Goal: Task Accomplishment & Management: Manage account settings

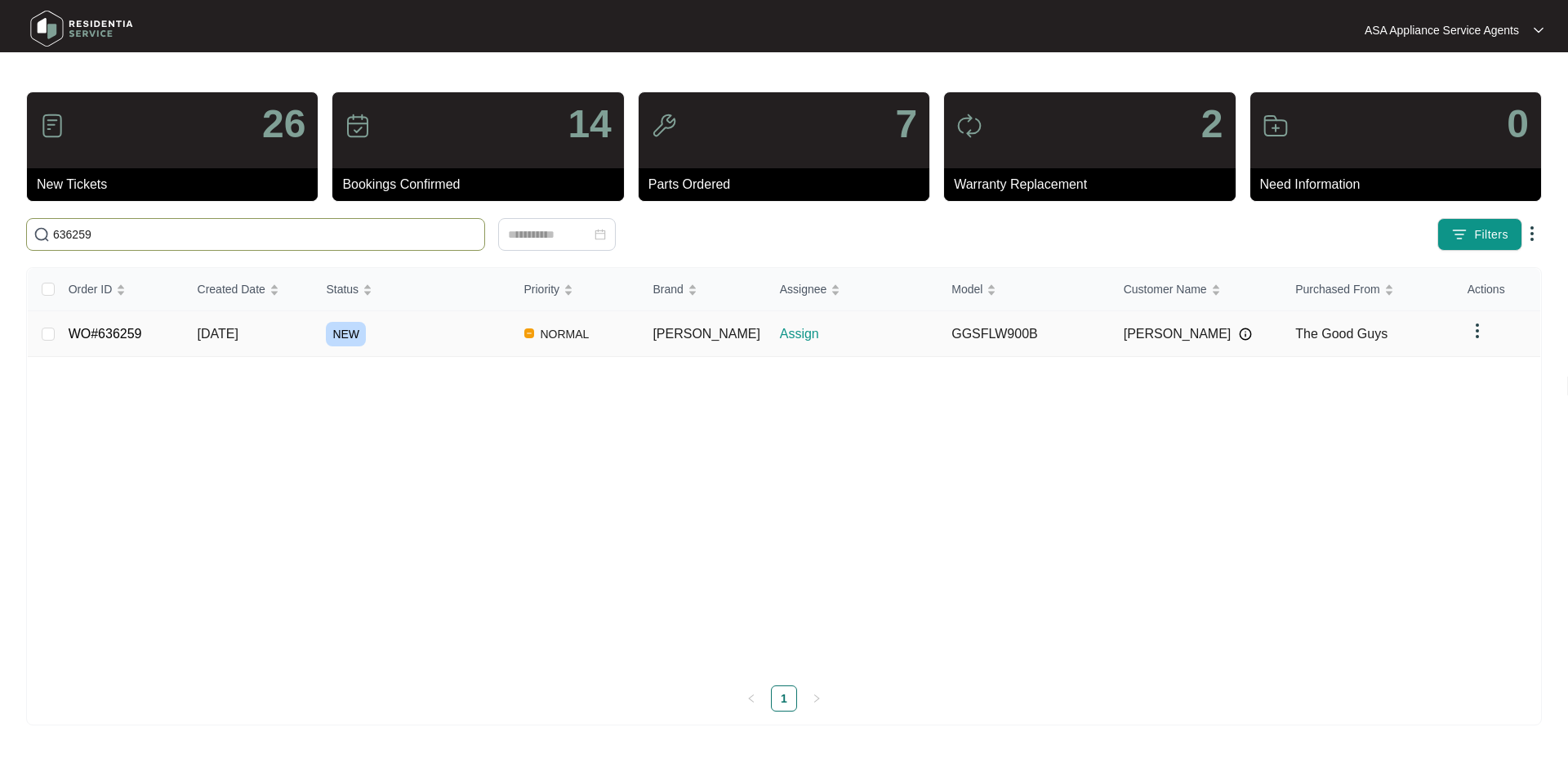
type input "636259"
click at [239, 327] on span "[DATE]" at bounding box center [218, 333] width 41 height 14
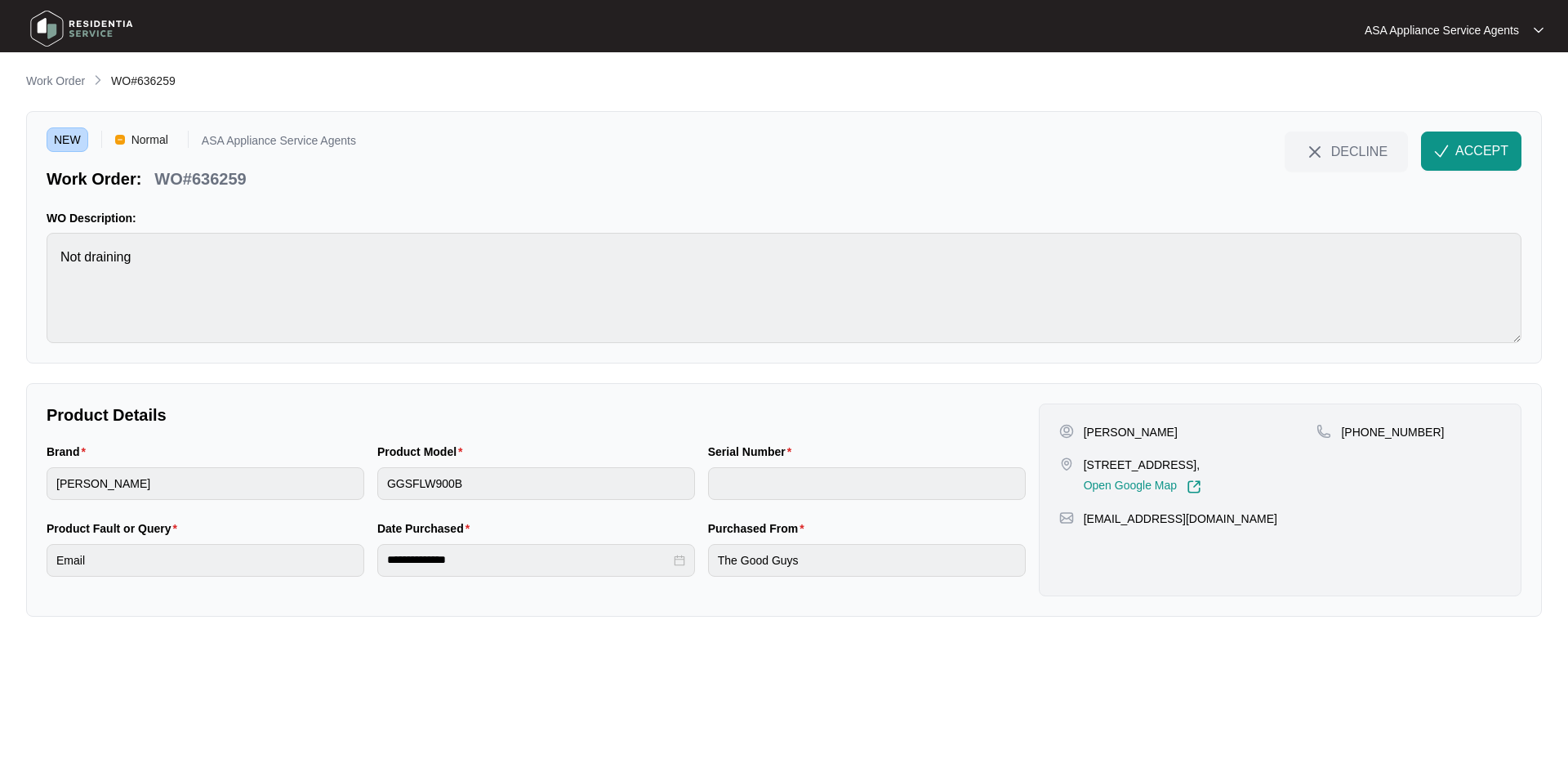
click at [1130, 428] on p "[PERSON_NAME]" at bounding box center [1130, 432] width 94 height 16
copy p "[PERSON_NAME]"
click at [1086, 434] on p "[PERSON_NAME]" at bounding box center [1130, 432] width 94 height 16
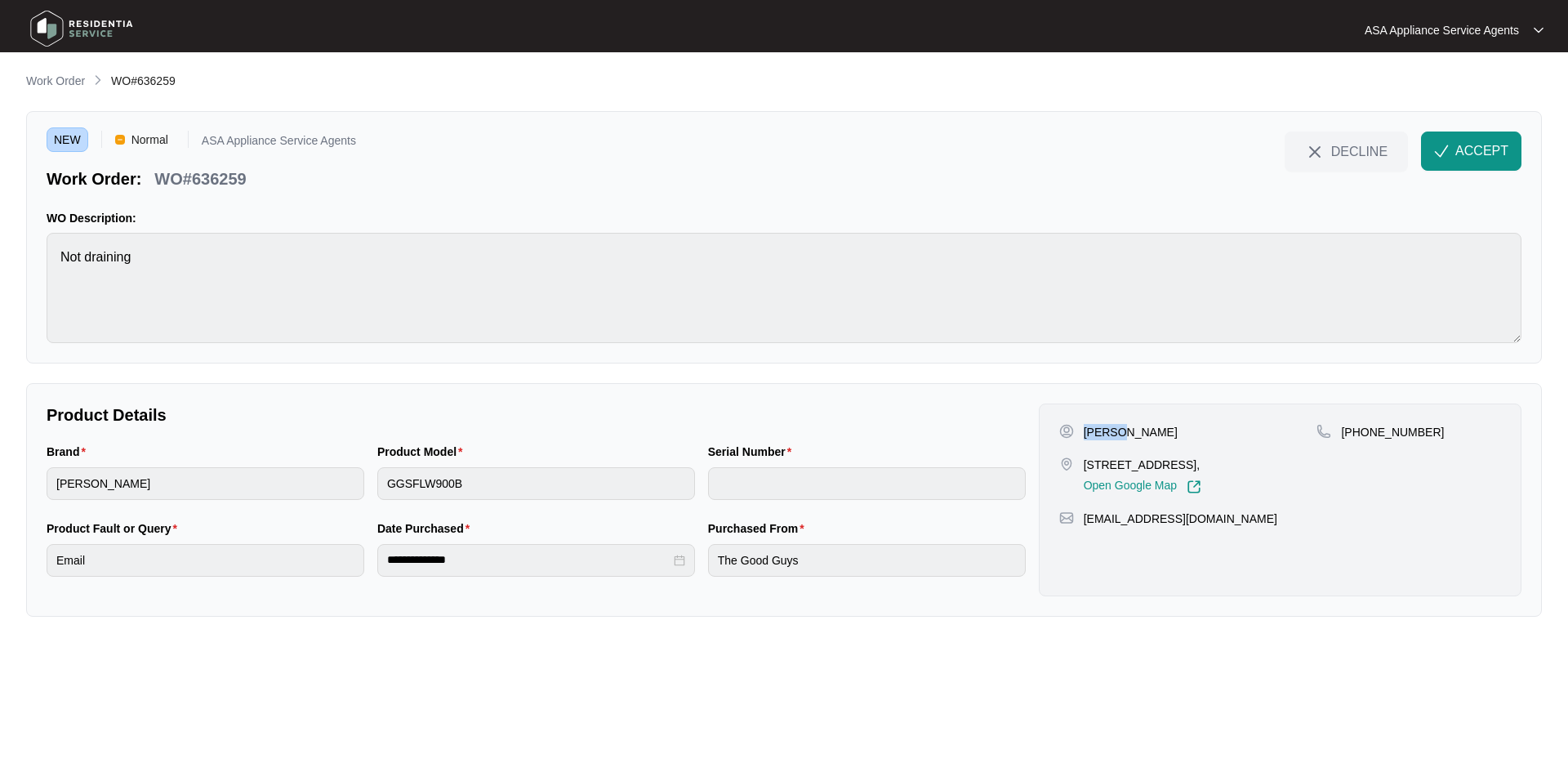
copy p "[PERSON_NAME]"
drag, startPoint x: 1198, startPoint y: 463, endPoint x: 1083, endPoint y: 466, distance: 115.0
click at [1084, 466] on p "[STREET_ADDRESS]," at bounding box center [1142, 464] width 118 height 16
copy p "12/8 garnsworthy place"
click at [1201, 464] on p "[STREET_ADDRESS]," at bounding box center [1142, 464] width 118 height 16
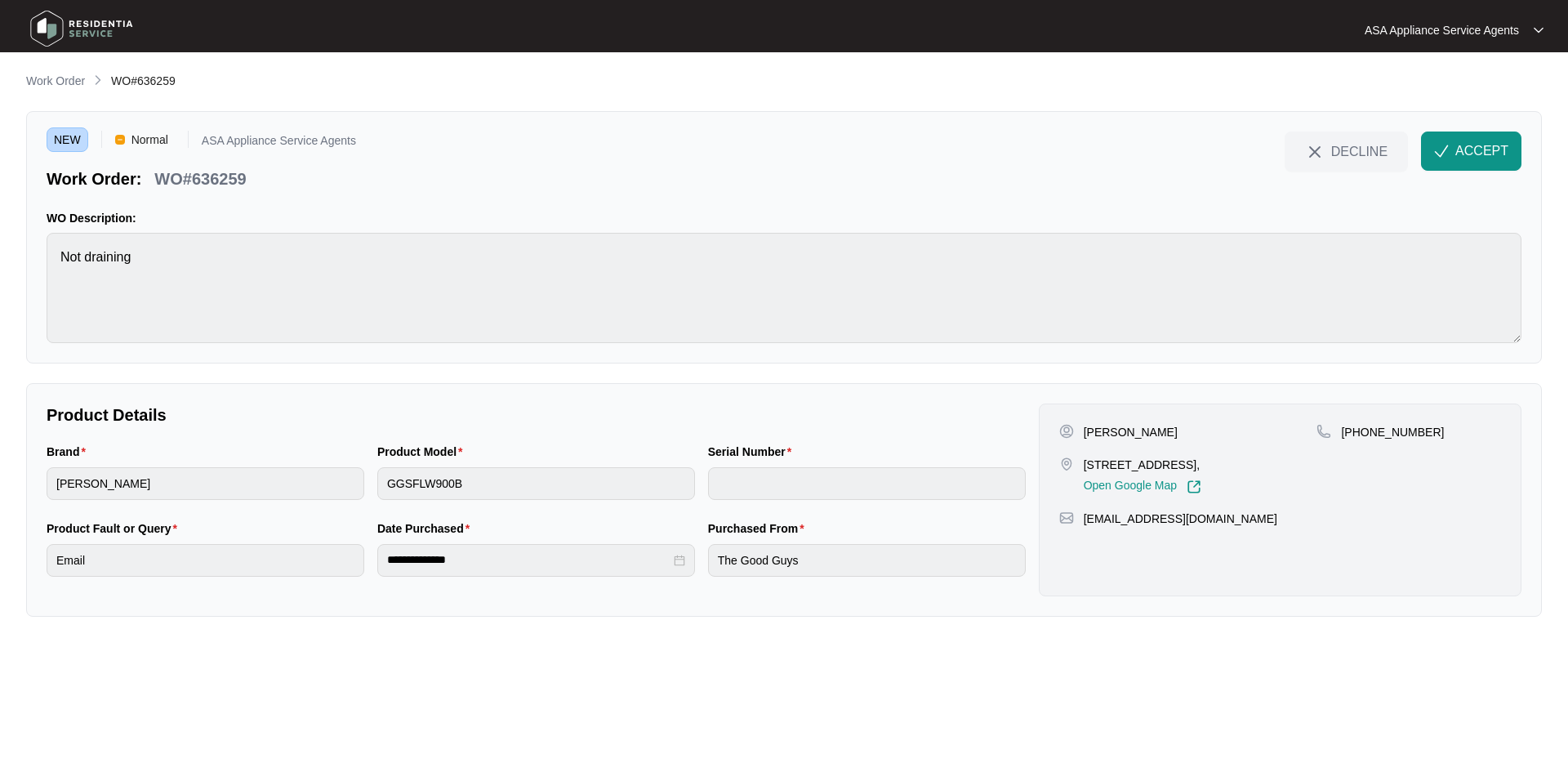
click at [1201, 463] on p "[STREET_ADDRESS]," at bounding box center [1142, 464] width 118 height 16
copy p "Bassendean"
drag, startPoint x: 1359, startPoint y: 435, endPoint x: 1476, endPoint y: 426, distance: 117.3
click at [1476, 426] on div "[PHONE_NUMBER]" at bounding box center [1408, 432] width 184 height 16
copy p "458009493"
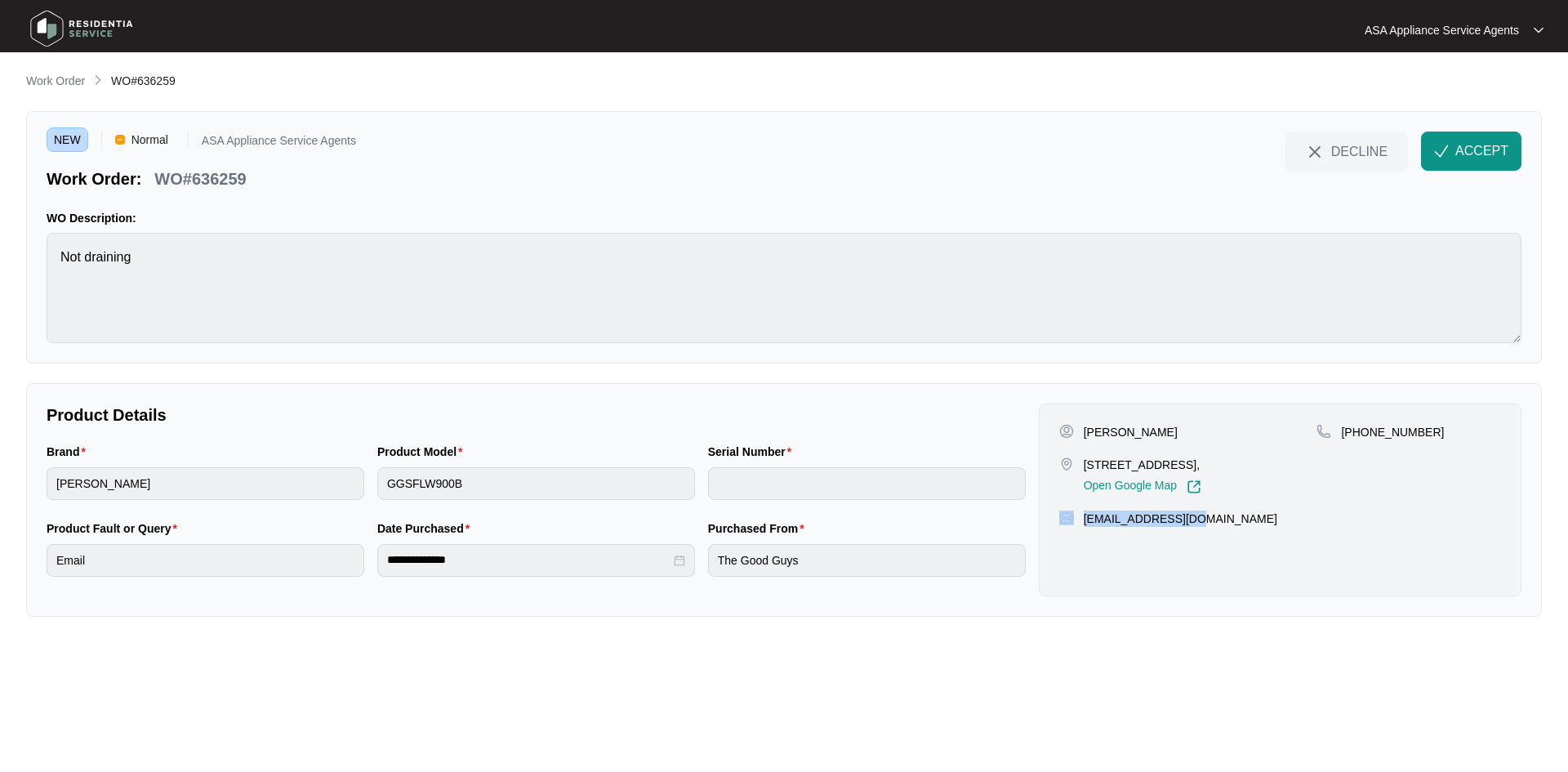
drag, startPoint x: 1217, startPoint y: 533, endPoint x: 1079, endPoint y: 540, distance: 138.2
click at [1078, 526] on div "[EMAIL_ADDRESS][DOMAIN_NAME]" at bounding box center [1279, 518] width 441 height 16
copy div "[EMAIL_ADDRESS][DOMAIN_NAME]"
click at [5, 258] on main "**********" at bounding box center [784, 386] width 1568 height 772
click at [342, 487] on div "Brand [PERSON_NAME] Product Model GGSFLW900B Serial Number" at bounding box center [536, 481] width 992 height 76
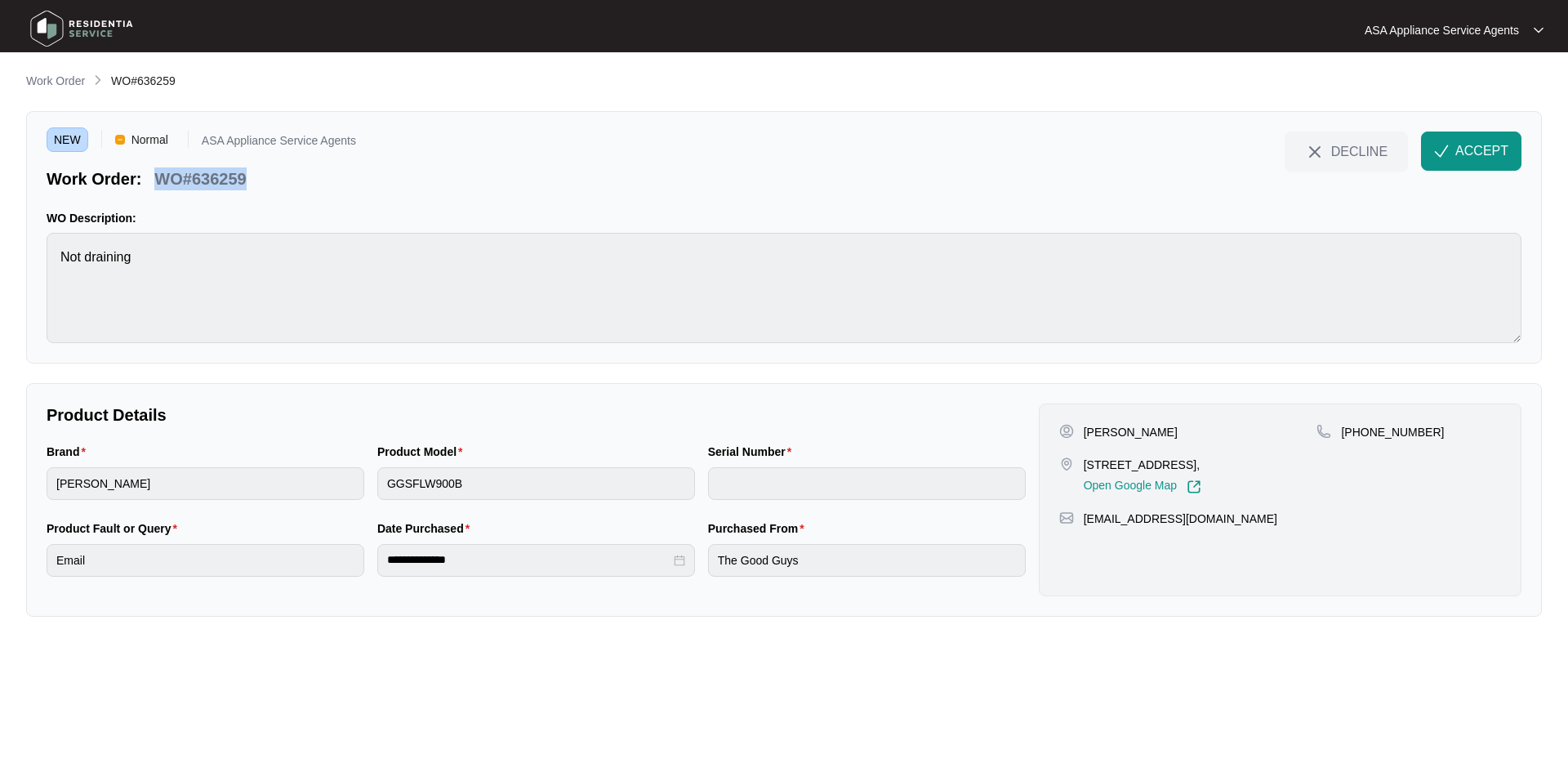
drag, startPoint x: 227, startPoint y: 175, endPoint x: 160, endPoint y: 181, distance: 67.3
click at [160, 181] on div "Work Order: WO#636259" at bounding box center [202, 176] width 310 height 29
copy p "WO#636259"
click at [1453, 147] on button "ACCEPT" at bounding box center [1471, 151] width 100 height 39
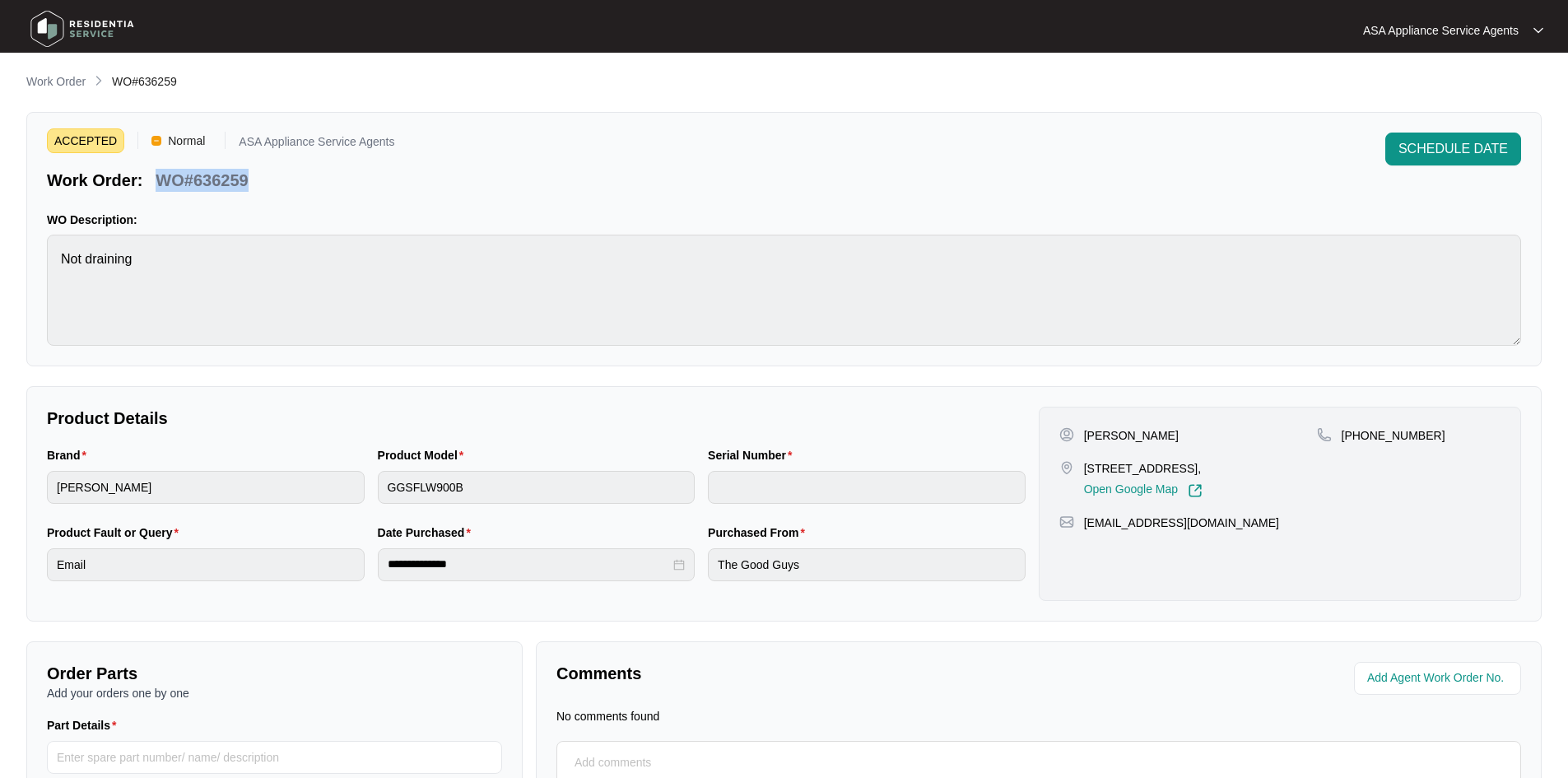
drag, startPoint x: 64, startPoint y: 86, endPoint x: 83, endPoint y: 63, distance: 29.8
click at [64, 86] on p "Work Order" at bounding box center [56, 81] width 60 height 16
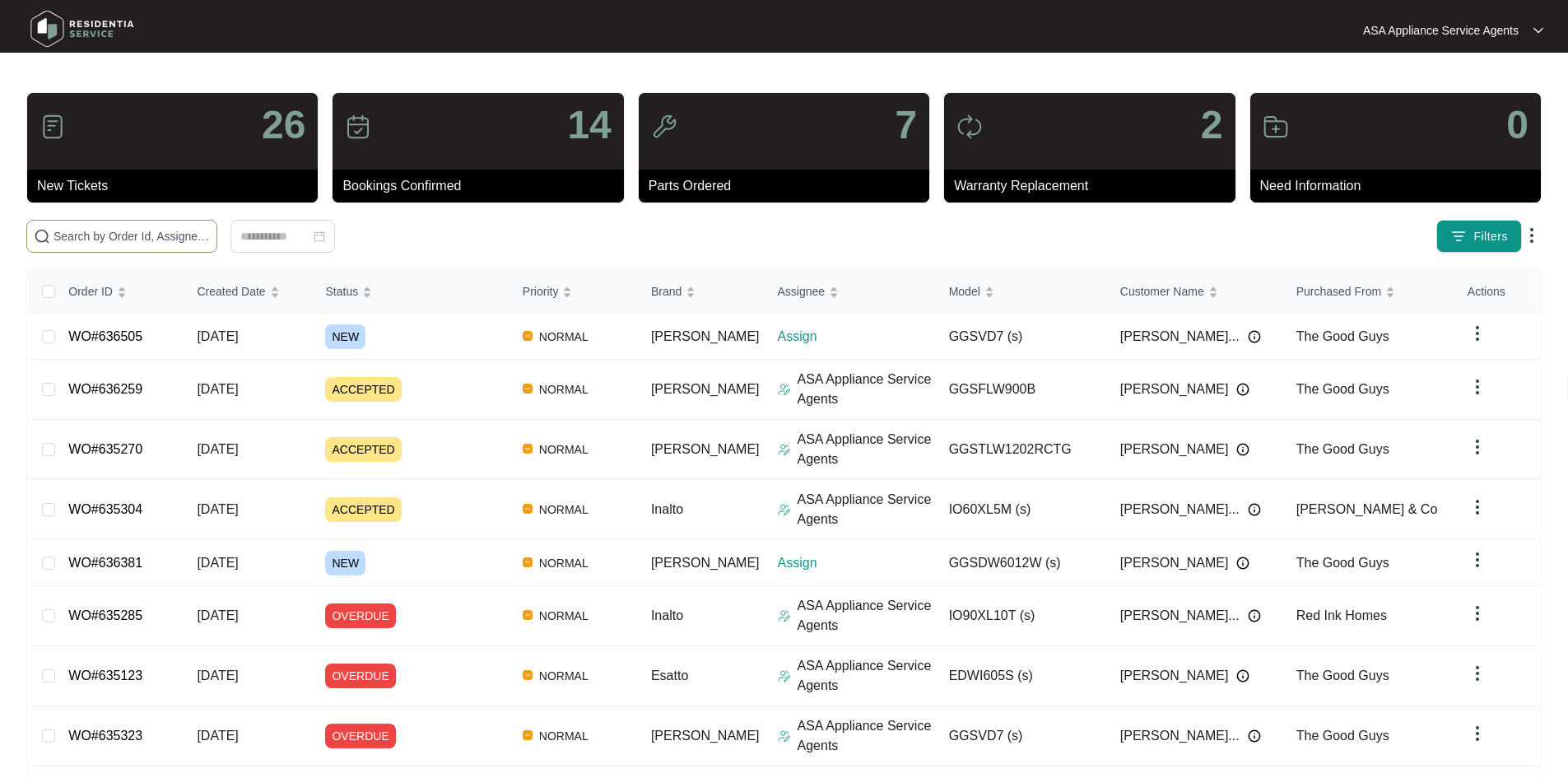
click at [123, 233] on input "text" at bounding box center [132, 236] width 156 height 18
paste input "636259"
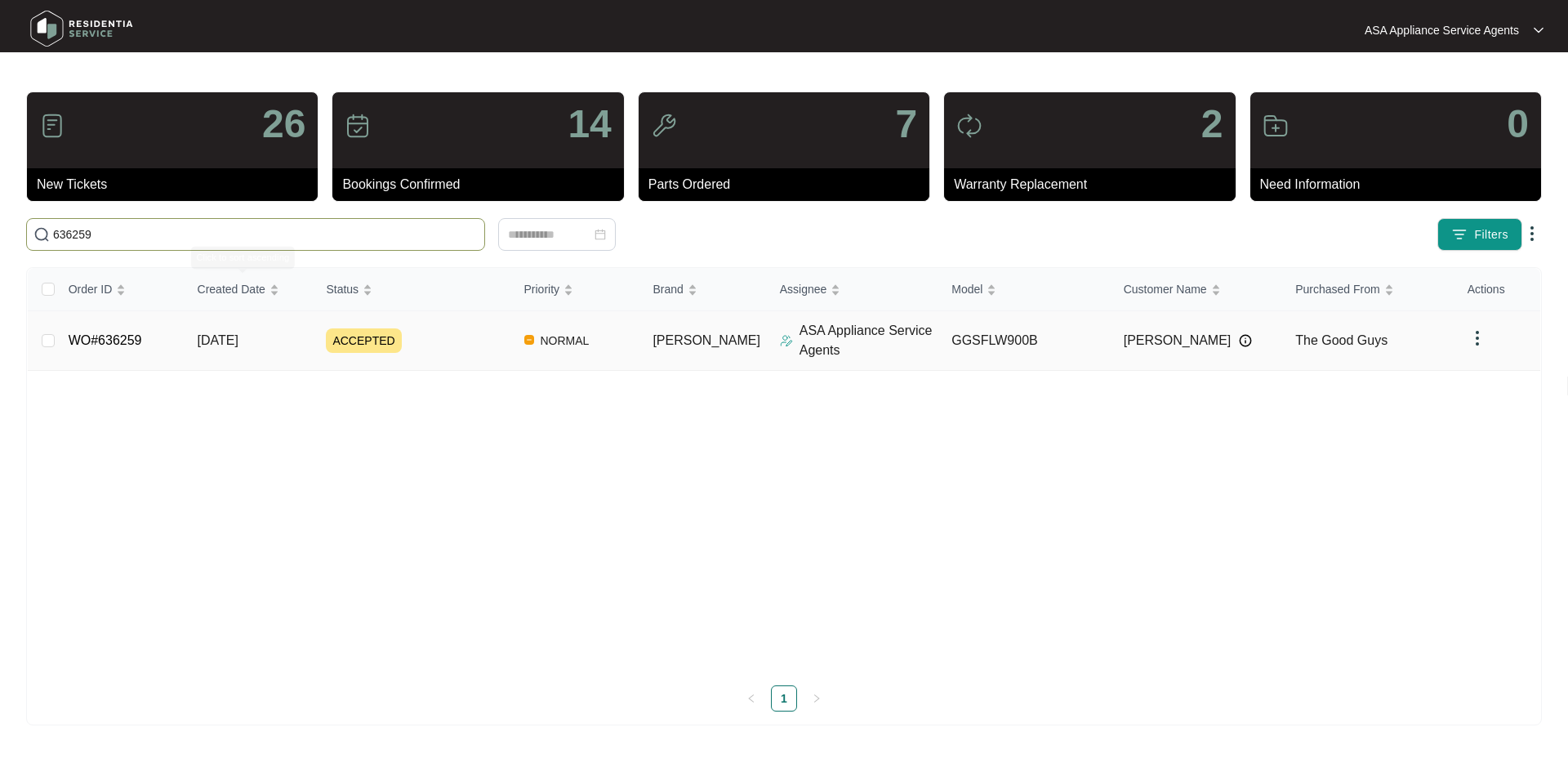
type input "636259"
click at [283, 331] on td "[DATE]" at bounding box center [248, 341] width 129 height 59
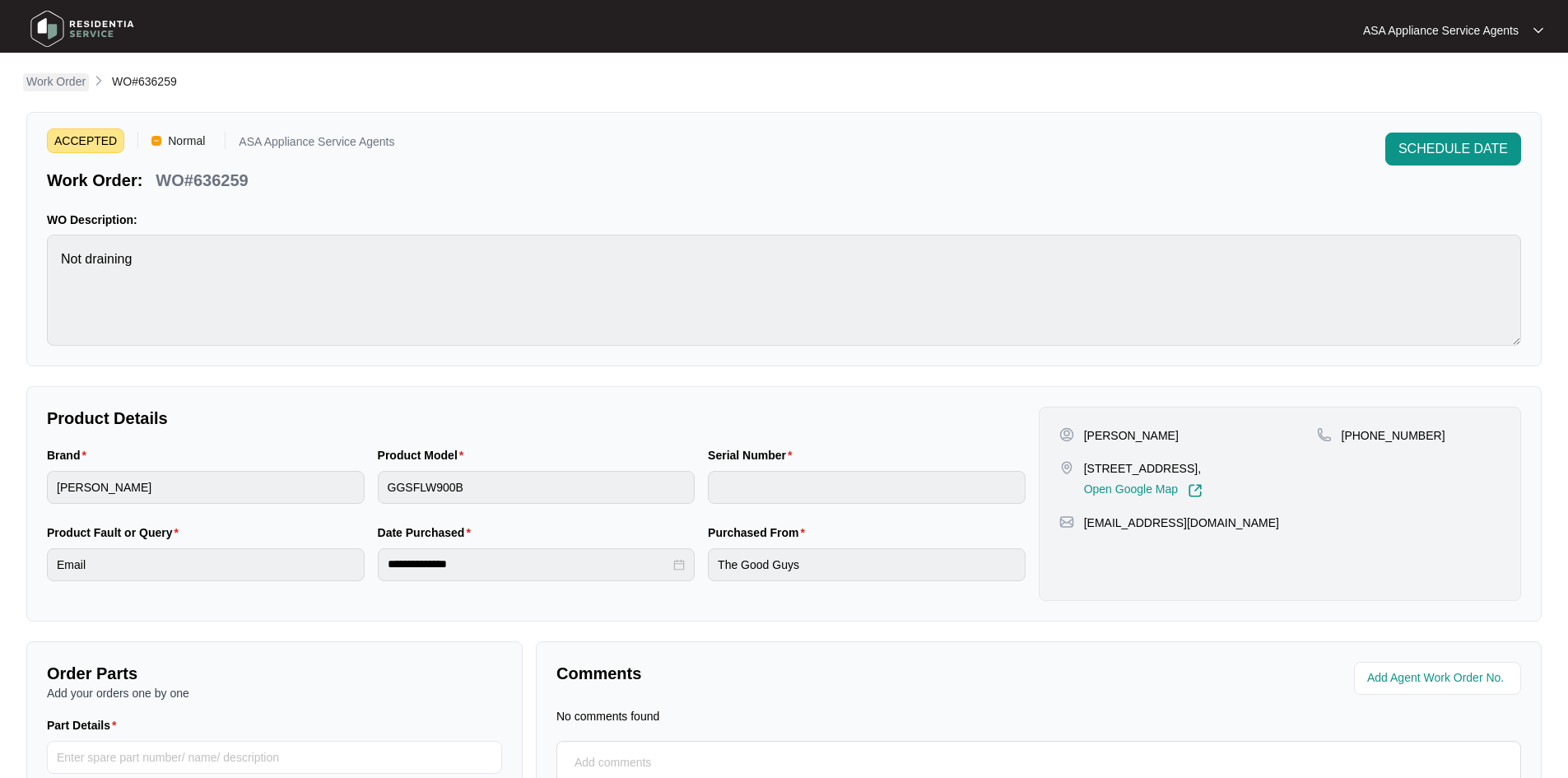
click at [69, 85] on p "Work Order" at bounding box center [56, 81] width 60 height 16
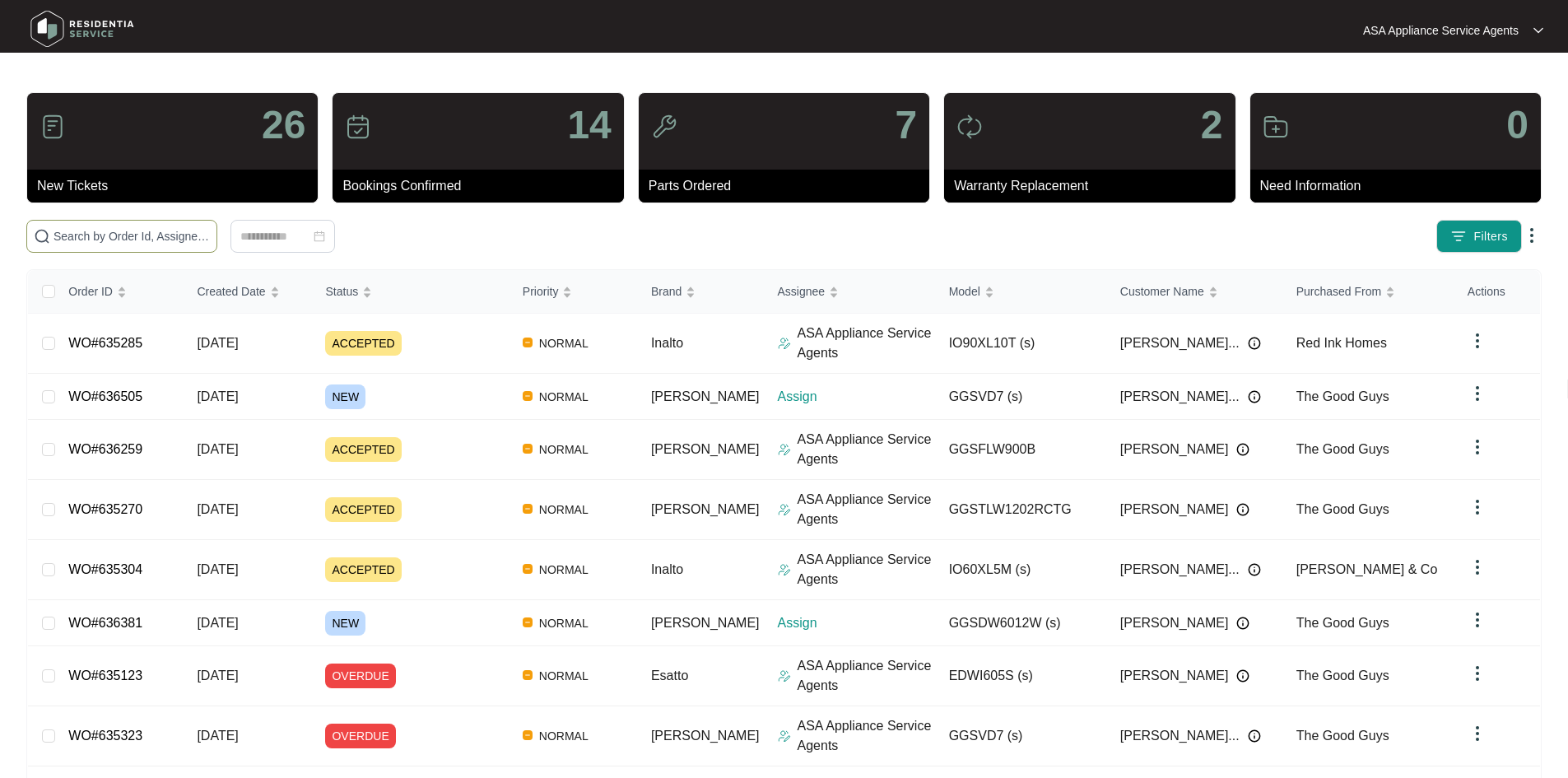
click at [161, 226] on span at bounding box center [121, 236] width 191 height 33
click at [157, 234] on input "text" at bounding box center [132, 236] width 156 height 18
paste input "636381"
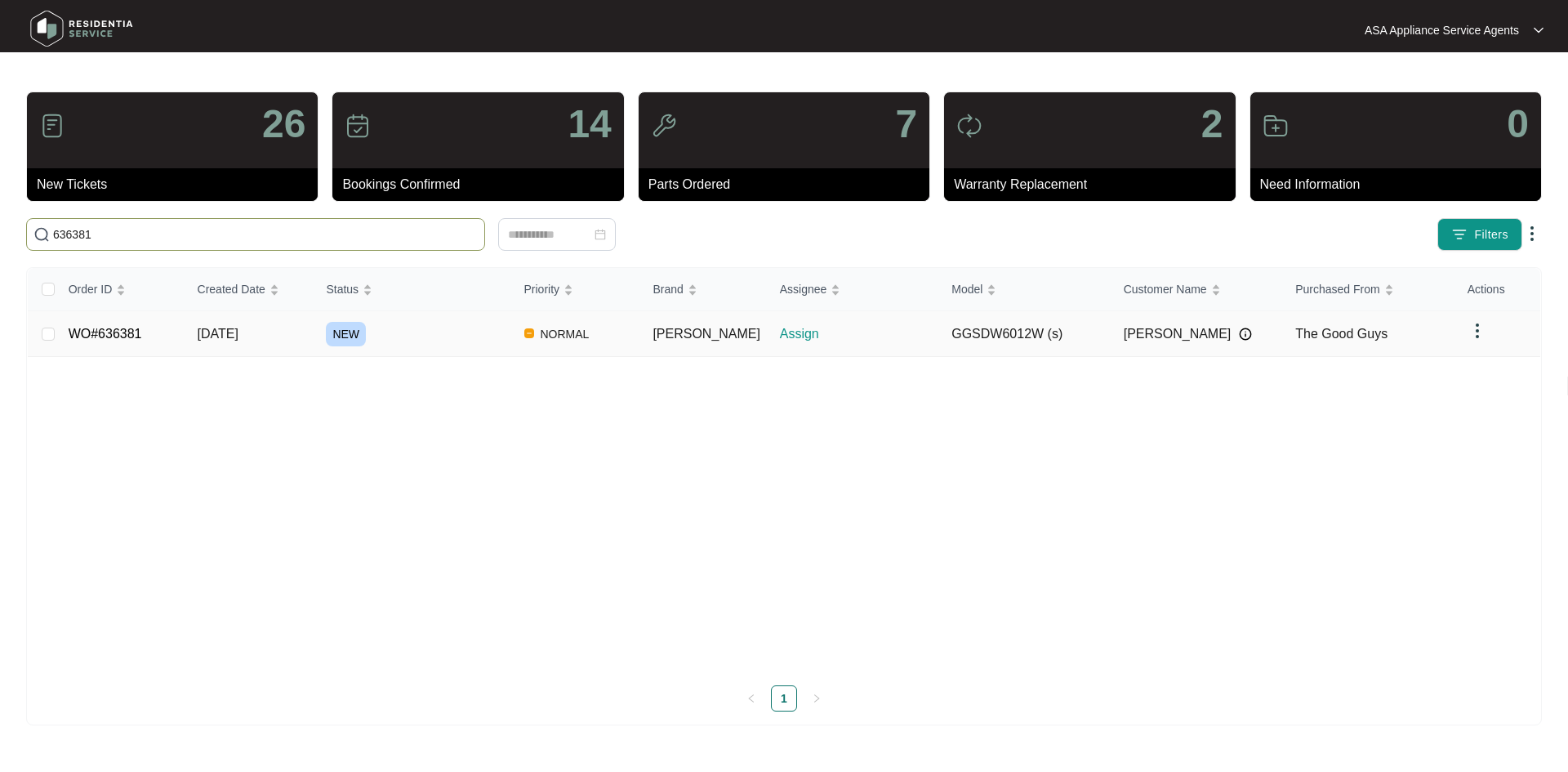
type input "636381"
click at [330, 341] on td "NEW" at bounding box center [411, 334] width 198 height 46
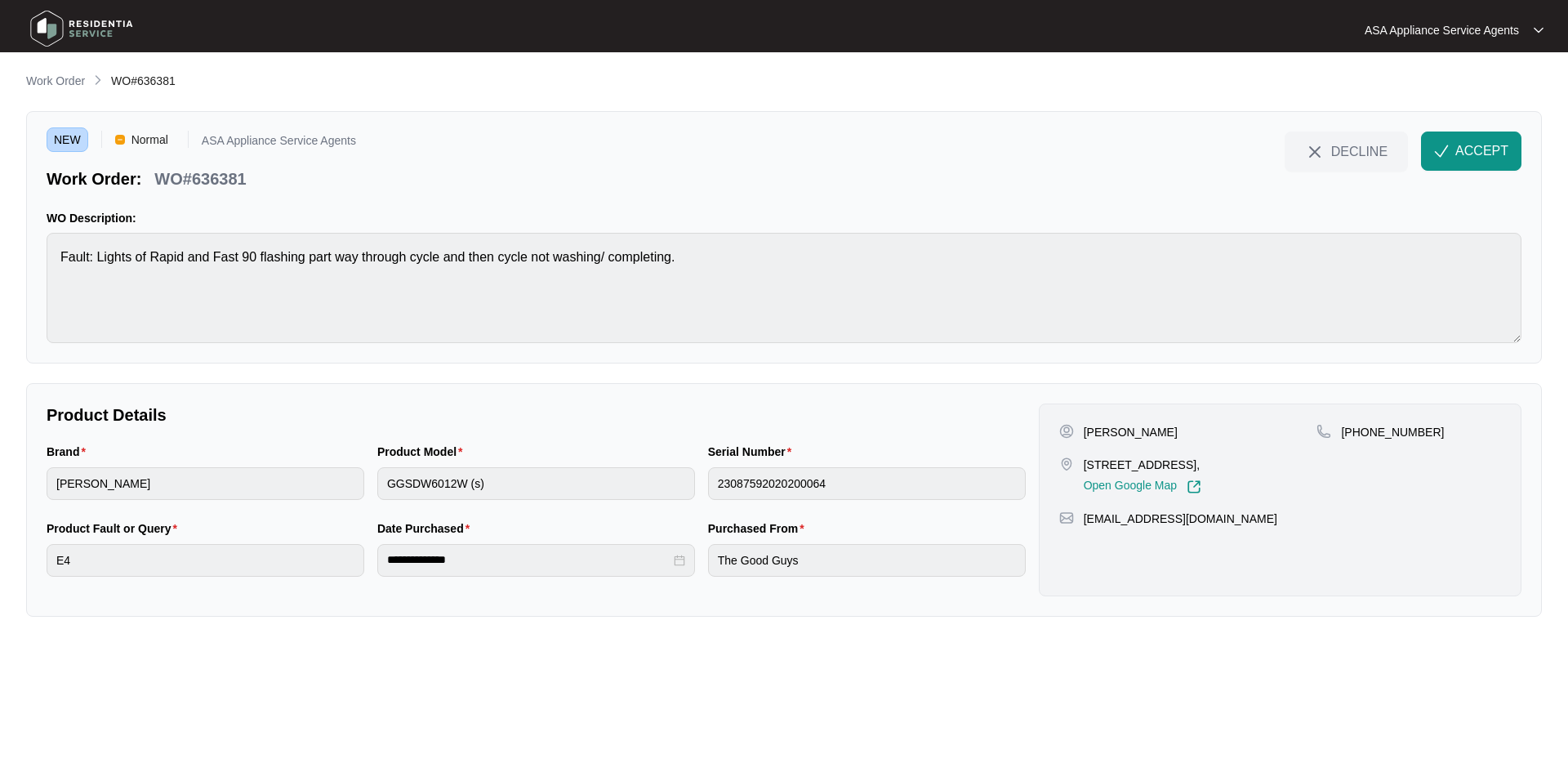
click at [1123, 435] on p "[PERSON_NAME]" at bounding box center [1130, 432] width 94 height 16
copy p "Cheong"
click at [1086, 430] on p "[PERSON_NAME]" at bounding box center [1130, 432] width 94 height 16
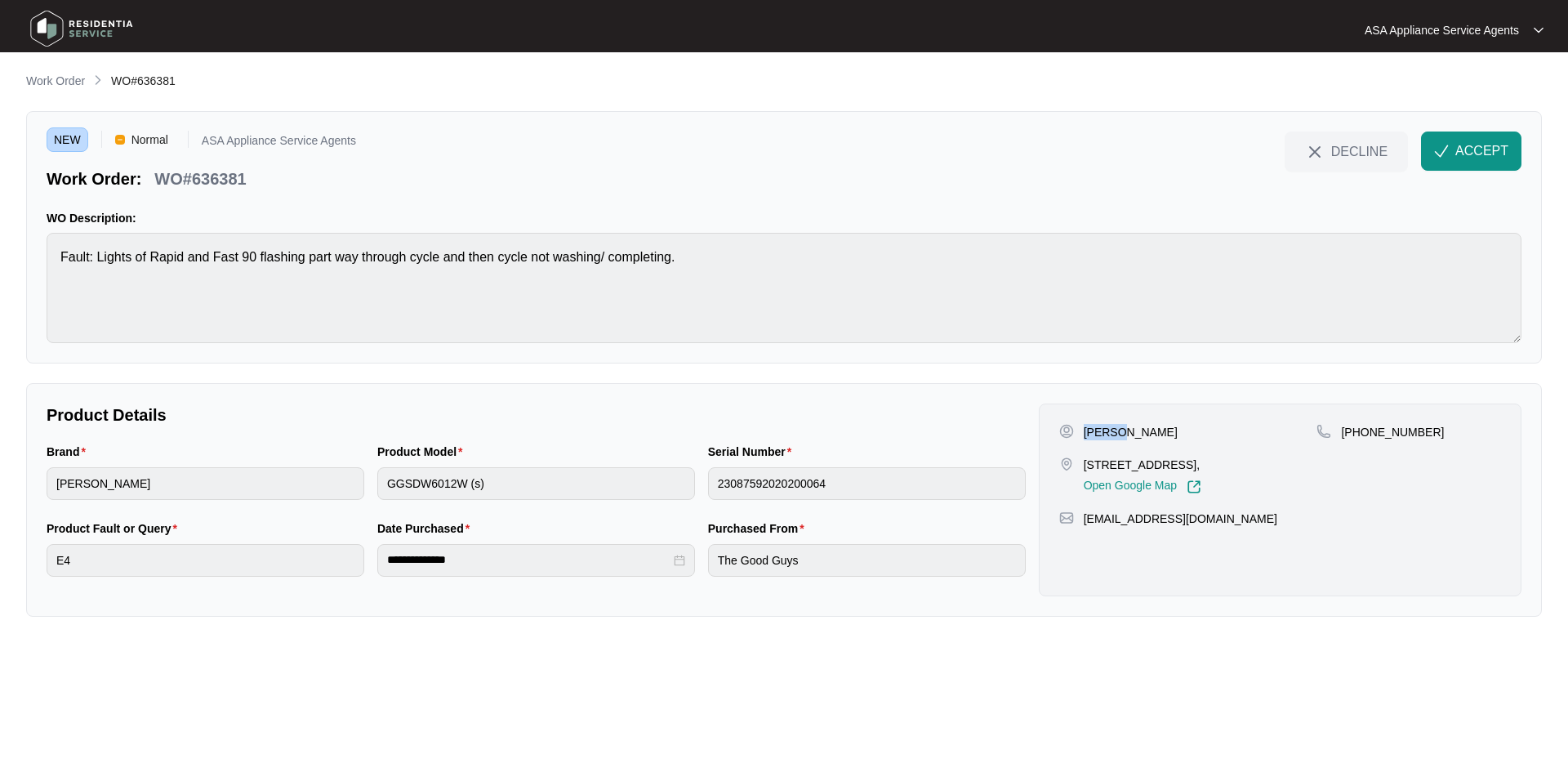
copy p "[PERSON_NAME]"
drag, startPoint x: 1081, startPoint y: 464, endPoint x: 1171, endPoint y: 463, distance: 90.0
click at [1171, 463] on div "[STREET_ADDRESS], Open Google Map" at bounding box center [1188, 475] width 258 height 37
drag, startPoint x: 1206, startPoint y: 463, endPoint x: 1103, endPoint y: 466, distance: 103.0
click at [1192, 469] on p "[STREET_ADDRESS]," at bounding box center [1142, 464] width 118 height 16
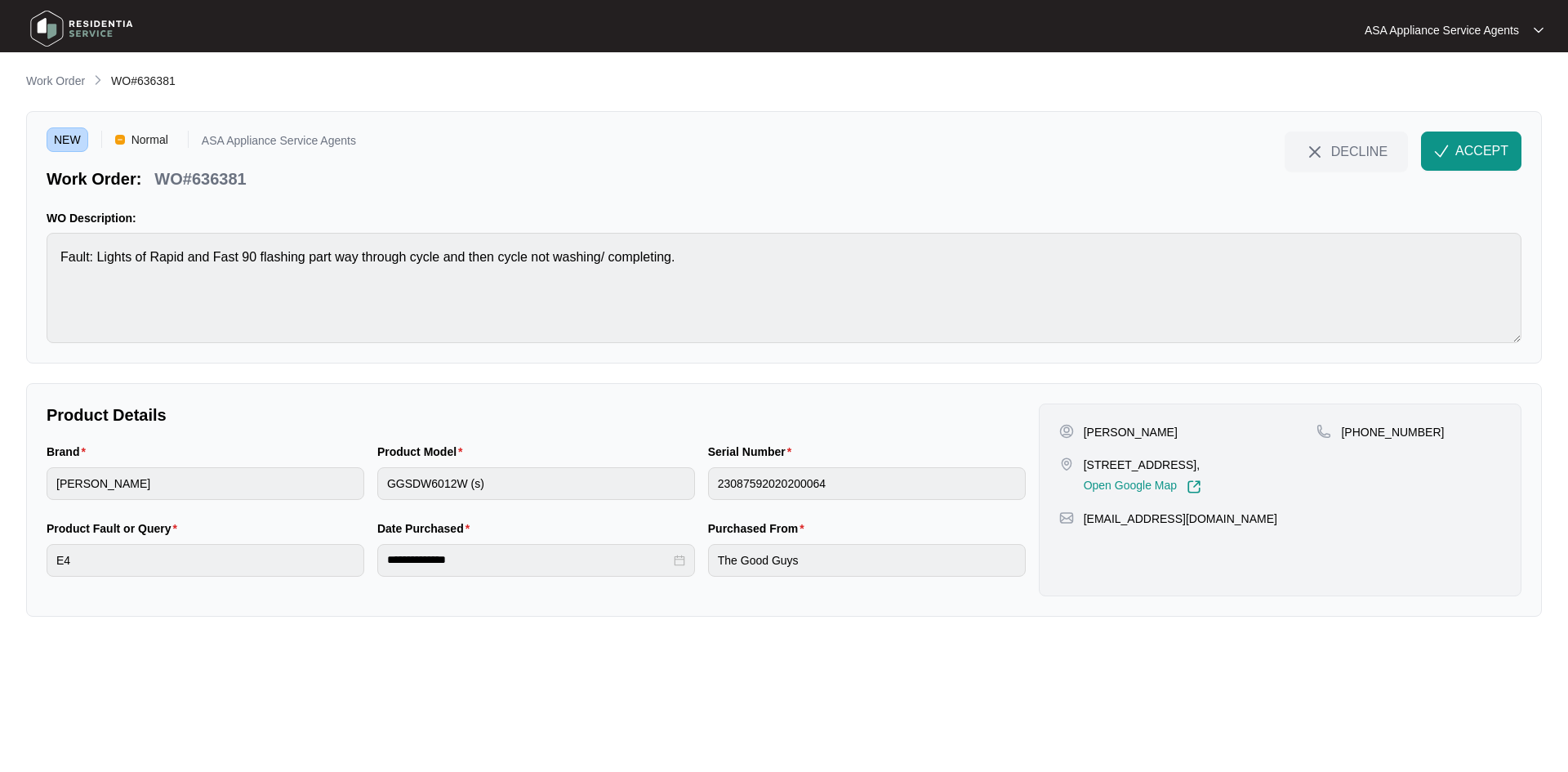
click at [1103, 466] on p "[STREET_ADDRESS]," at bounding box center [1142, 464] width 118 height 16
drag, startPoint x: 1085, startPoint y: 461, endPoint x: 1199, endPoint y: 464, distance: 114.0
click at [1199, 464] on p "[STREET_ADDRESS]," at bounding box center [1142, 464] width 118 height 16
copy p "[STREET_ADDRESS]"
drag, startPoint x: 1359, startPoint y: 429, endPoint x: 1473, endPoint y: 428, distance: 114.0
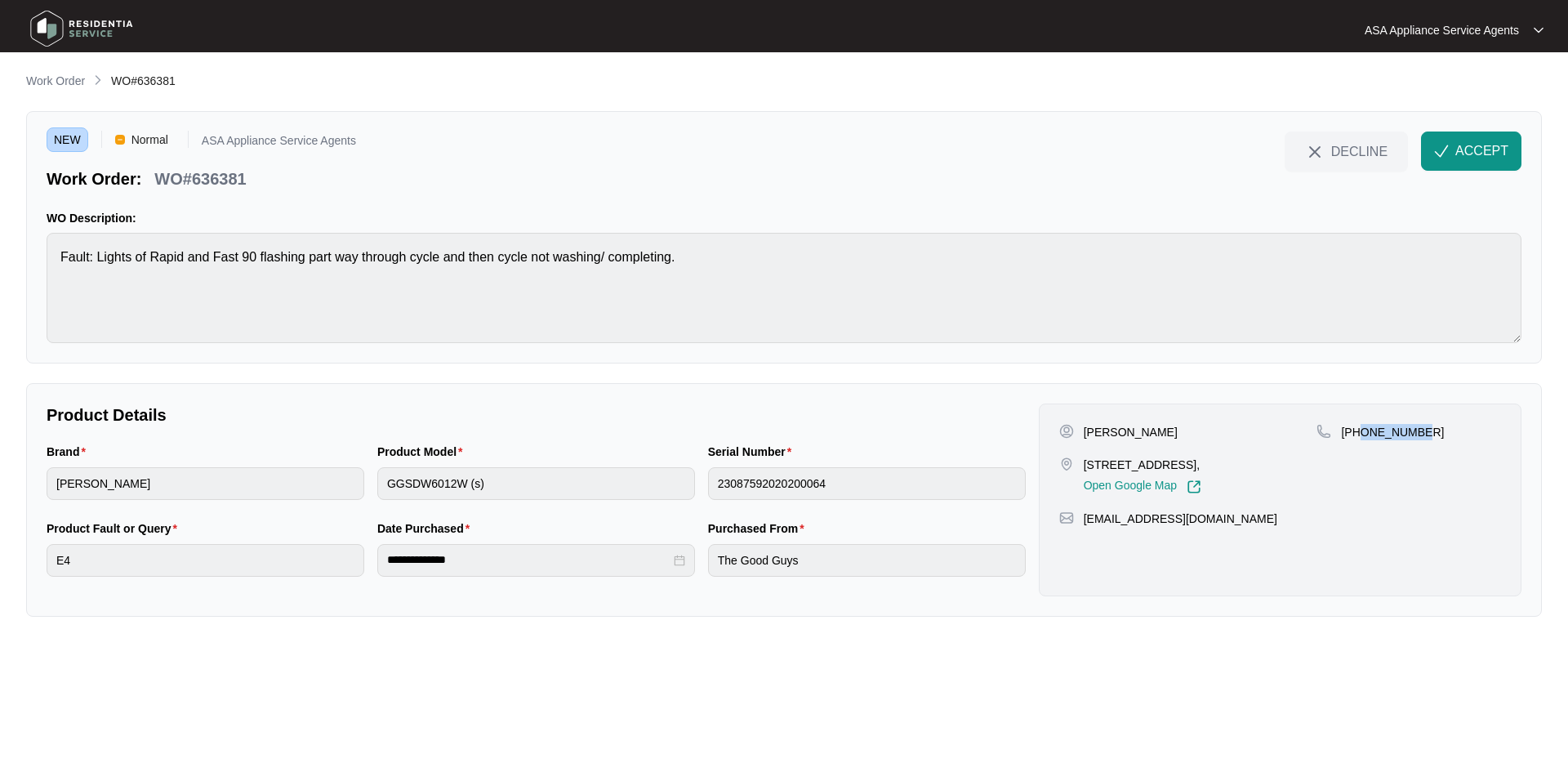
click at [1473, 428] on div "[PHONE_NUMBER]" at bounding box center [1408, 432] width 184 height 16
drag, startPoint x: 1228, startPoint y: 517, endPoint x: 1078, endPoint y: 521, distance: 150.1
click at [1078, 521] on div "[EMAIL_ADDRESS][DOMAIN_NAME]" at bounding box center [1279, 518] width 441 height 16
drag, startPoint x: 259, startPoint y: 179, endPoint x: 146, endPoint y: 184, distance: 113.1
click at [146, 184] on div "Work Order: WO#636381" at bounding box center [202, 176] width 310 height 29
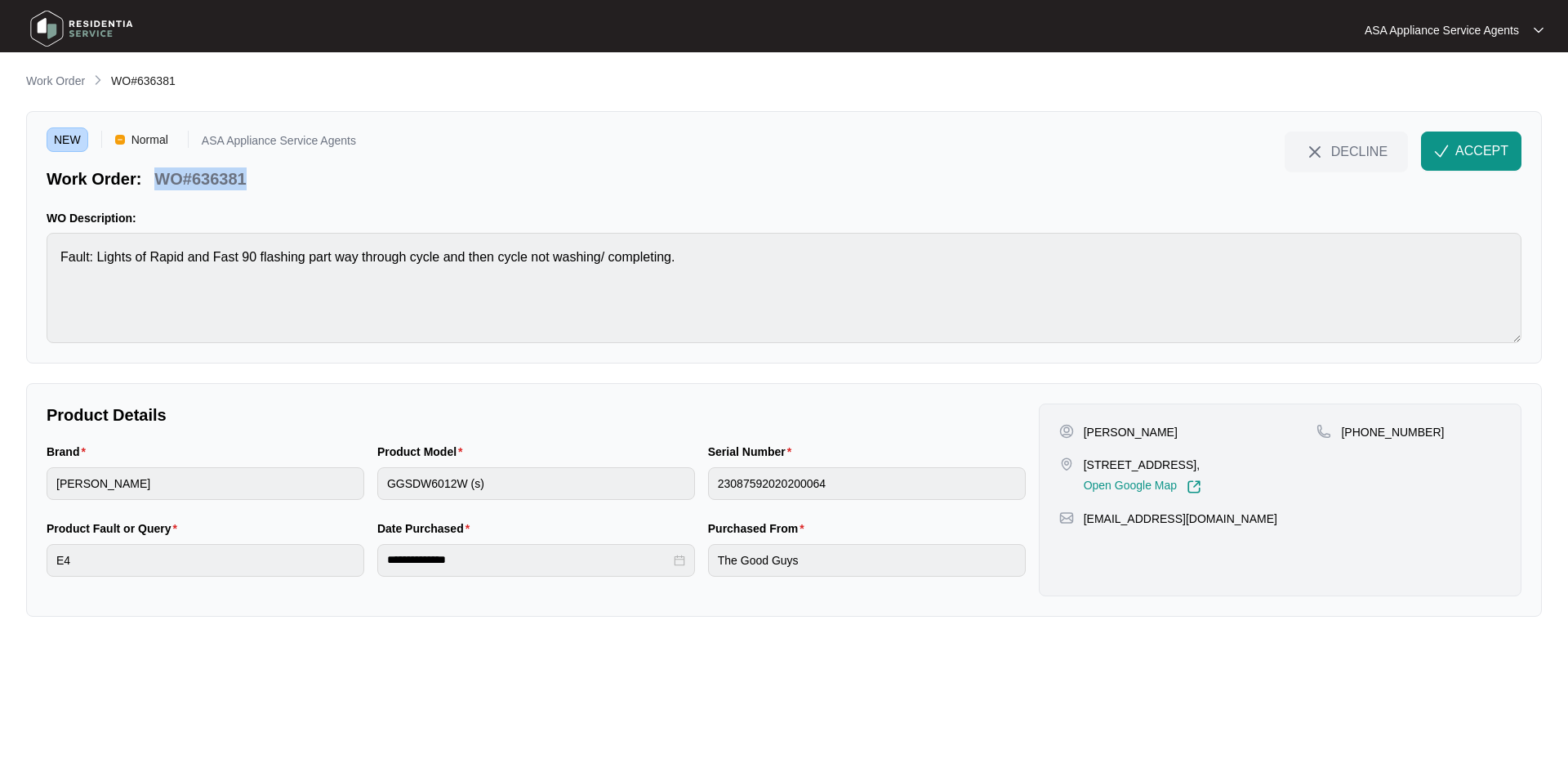
click at [265, 179] on div "Work Order: WO#636381" at bounding box center [202, 176] width 310 height 29
drag, startPoint x: 260, startPoint y: 177, endPoint x: 161, endPoint y: 178, distance: 99.0
click at [161, 178] on div "Work Order: WO#636381" at bounding box center [202, 176] width 310 height 29
click at [29, 267] on div "NEW Normal ASA Appliance Service Agents Work Order: WO#636381 DECLINE ACCEPT WO…" at bounding box center [784, 237] width 1515 height 252
click at [344, 480] on div "Brand [PERSON_NAME] Product Model GGSDW6012W (s) Serial Number 23087592020200064" at bounding box center [536, 481] width 992 height 76
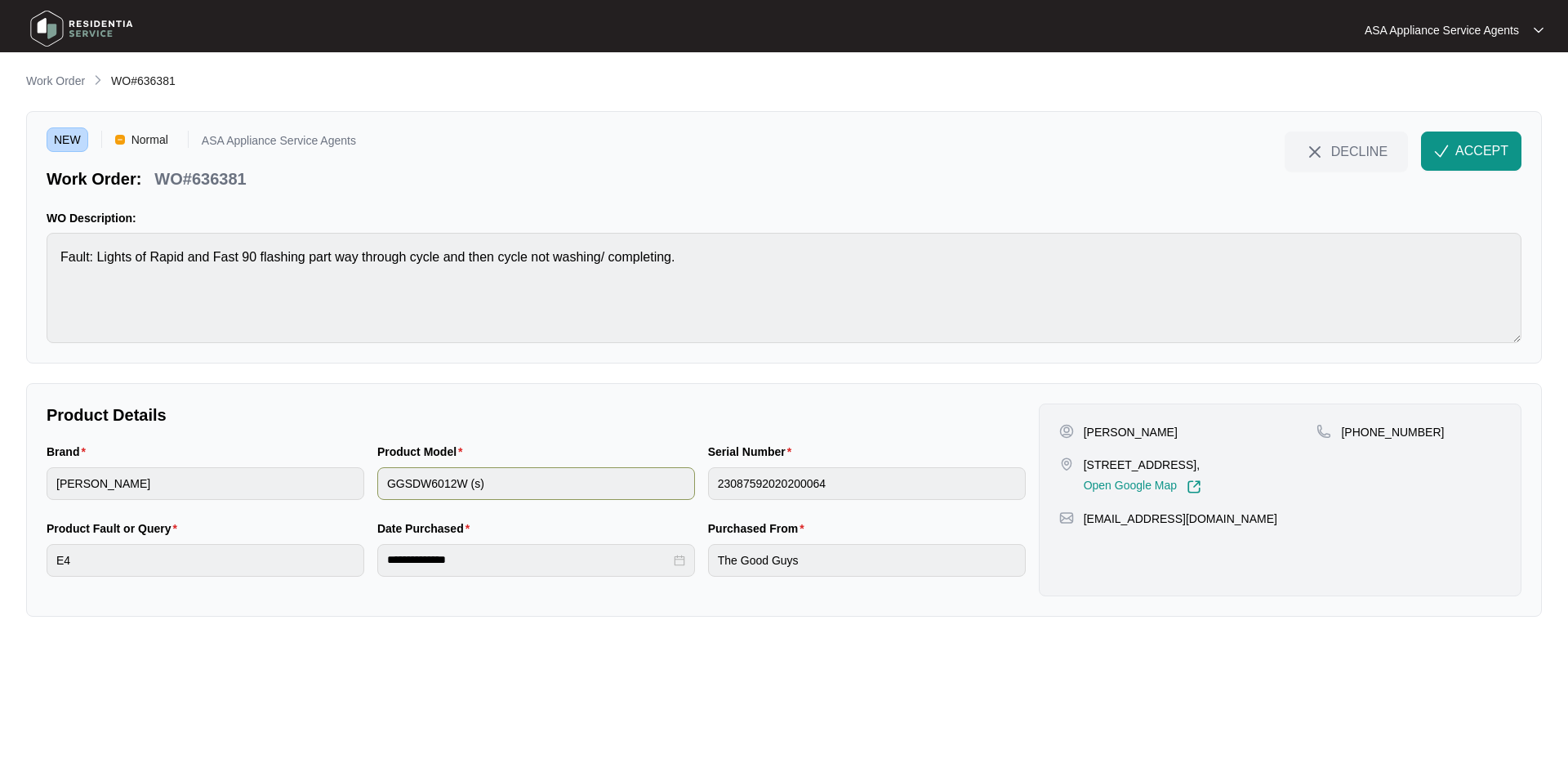
click at [527, 499] on div "Brand [PERSON_NAME] Product Model GGSDW6012W (s) Serial Number 23087592020200064" at bounding box center [536, 481] width 992 height 76
click at [1453, 143] on button "ACCEPT" at bounding box center [1471, 151] width 100 height 39
